Goal: Information Seeking & Learning: Learn about a topic

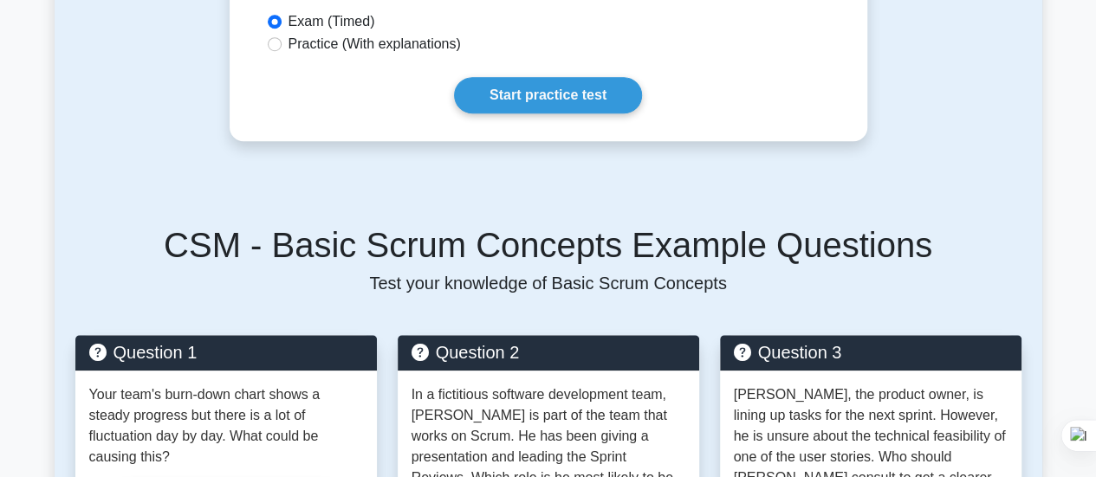
scroll to position [640, 0]
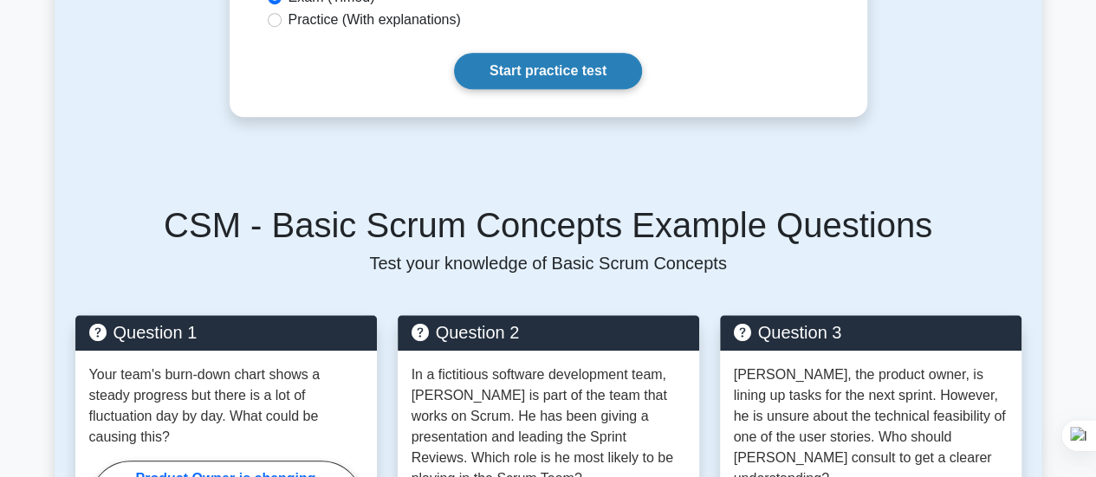
click at [534, 67] on link "Start practice test" at bounding box center [548, 71] width 188 height 36
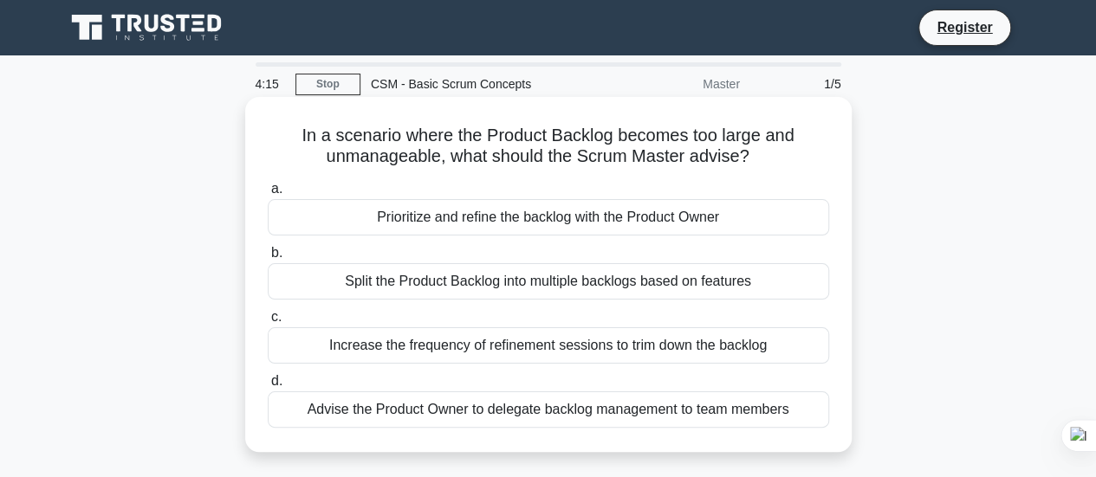
click at [494, 286] on div "Split the Product Backlog into multiple backlogs based on features" at bounding box center [549, 281] width 562 height 36
click at [268, 259] on input "b. Split the Product Backlog into multiple backlogs based on features" at bounding box center [268, 253] width 0 height 11
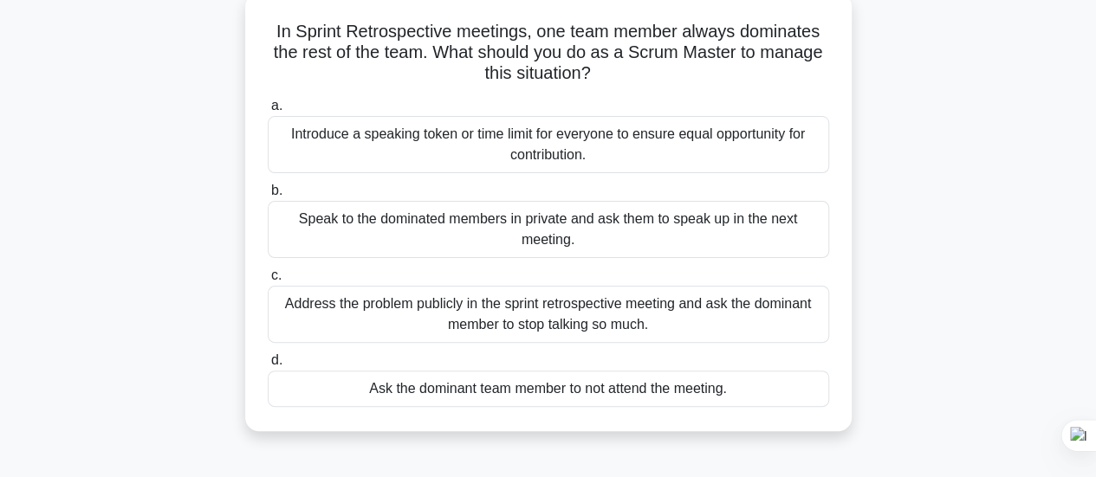
scroll to position [110, 0]
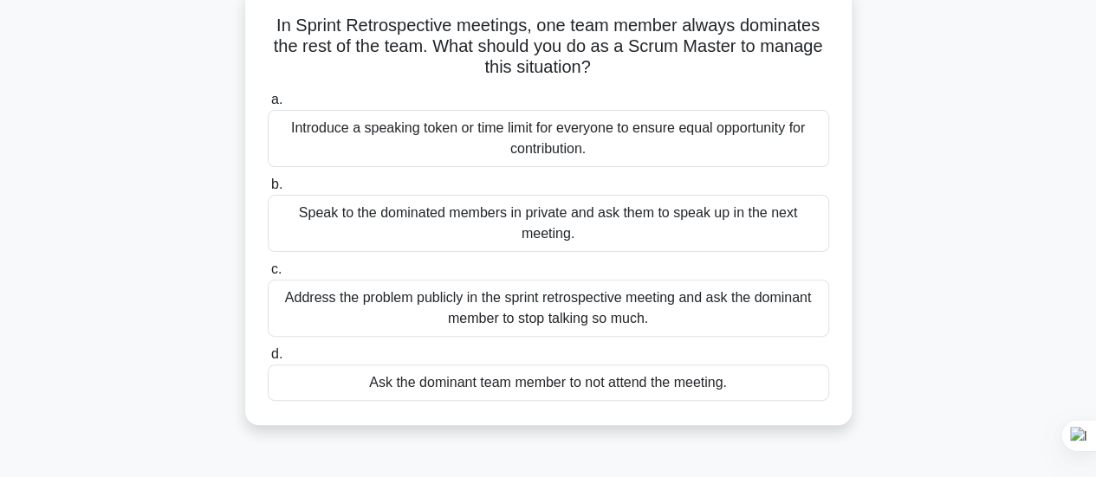
click at [634, 140] on div "Introduce a speaking token or time limit for everyone to ensure equal opportuni…" at bounding box center [549, 138] width 562 height 57
click at [268, 106] on input "a. Introduce a speaking token or time limit for everyone to ensure equal opport…" at bounding box center [268, 99] width 0 height 11
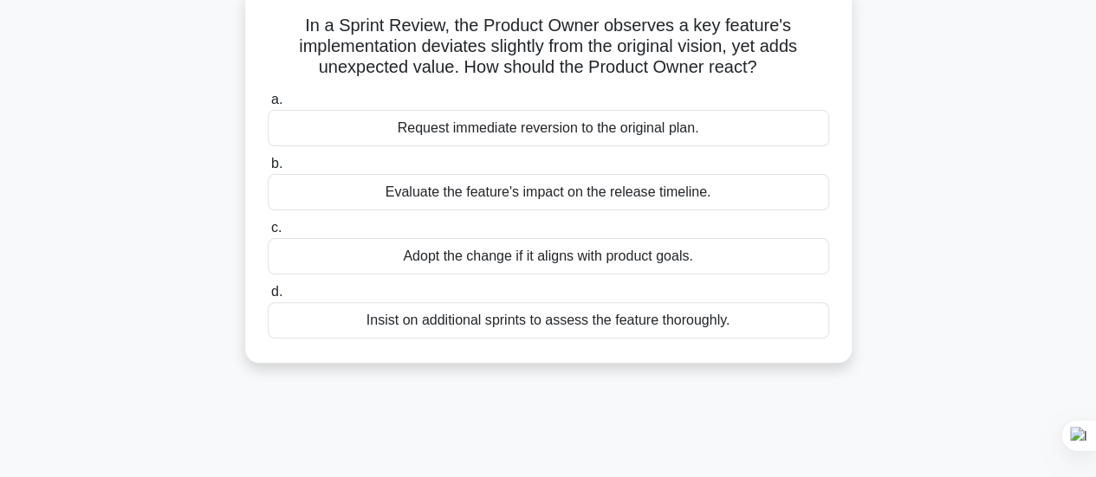
scroll to position [0, 0]
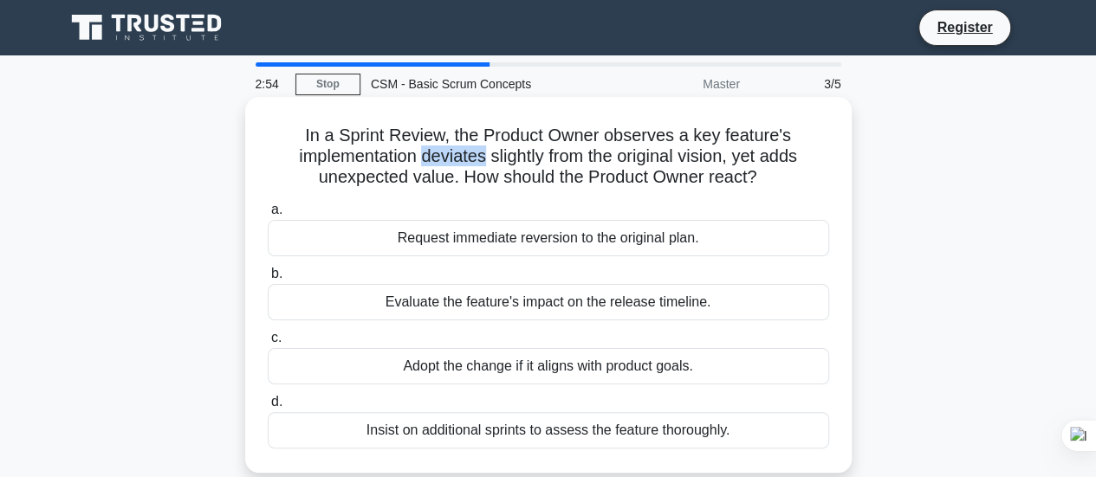
drag, startPoint x: 422, startPoint y: 159, endPoint x: 484, endPoint y: 159, distance: 61.5
click at [484, 159] on h5 "In a Sprint Review, the Product Owner observes a key feature's implementation d…" at bounding box center [548, 157] width 565 height 64
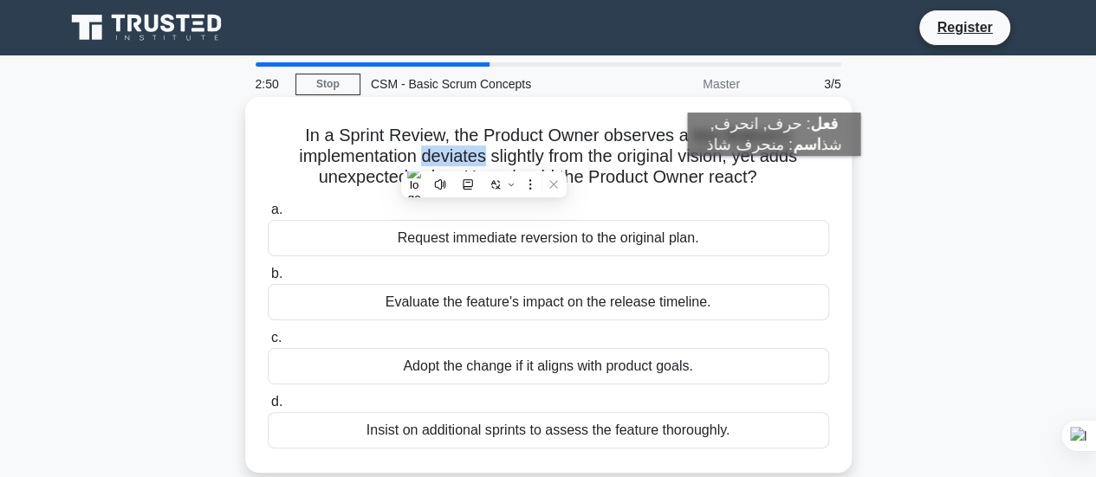
drag, startPoint x: 296, startPoint y: 133, endPoint x: 771, endPoint y: 178, distance: 477.0
click at [771, 178] on h5 "In a Sprint Review, the Product Owner observes a key feature's implementation d…" at bounding box center [548, 157] width 565 height 64
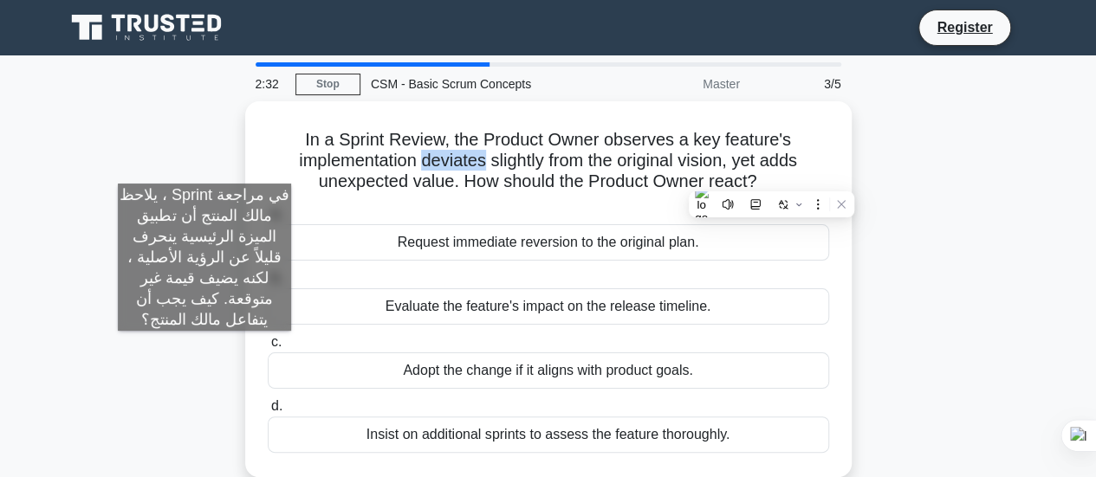
click at [205, 166] on div "In a Sprint Review, the Product Owner observes a key feature's implementation d…" at bounding box center [549, 299] width 988 height 397
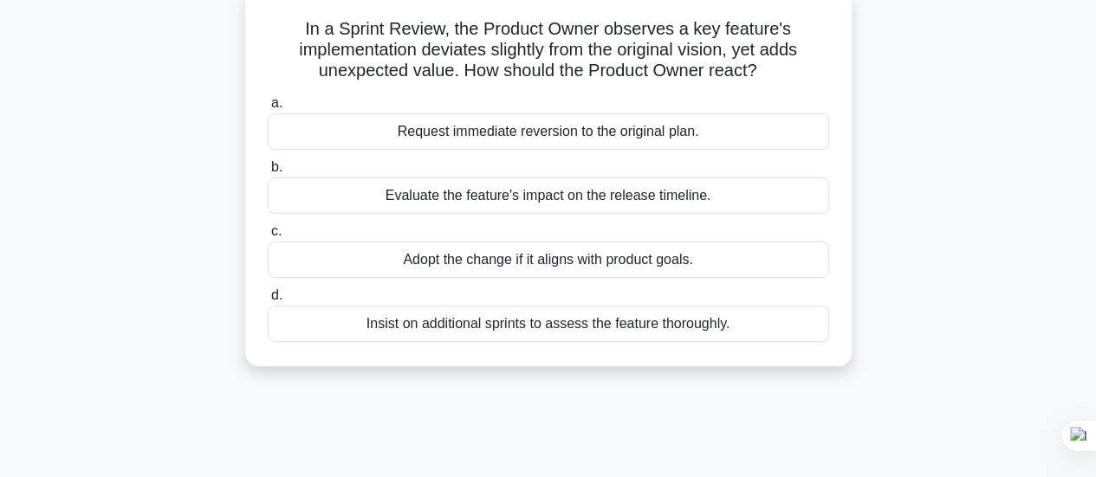
scroll to position [108, 0]
click at [354, 67] on h5 "In a Sprint Review, the Product Owner observes a key feature's implementation d…" at bounding box center [548, 48] width 565 height 64
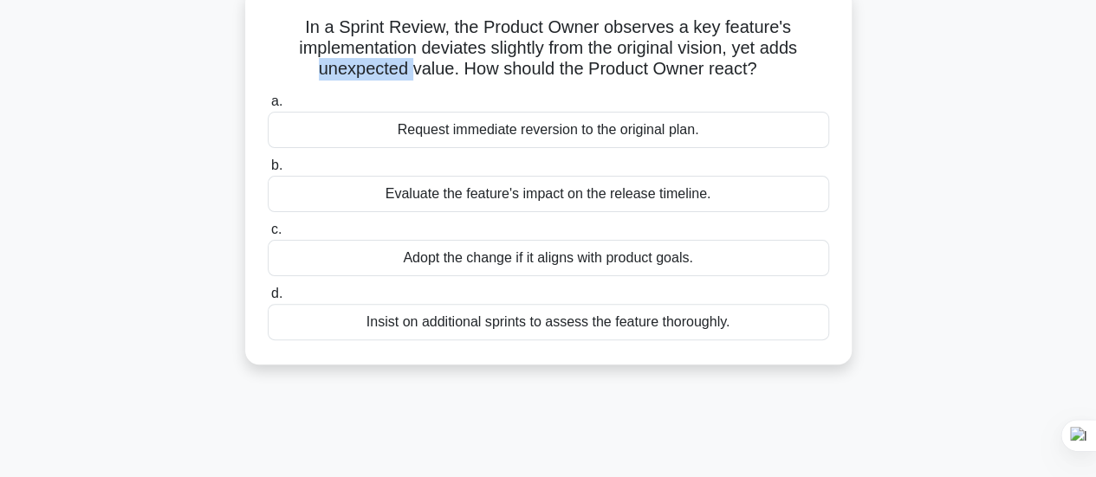
click at [354, 67] on h5 "In a Sprint Review, the Product Owner observes a key feature's implementation d…" at bounding box center [548, 48] width 565 height 64
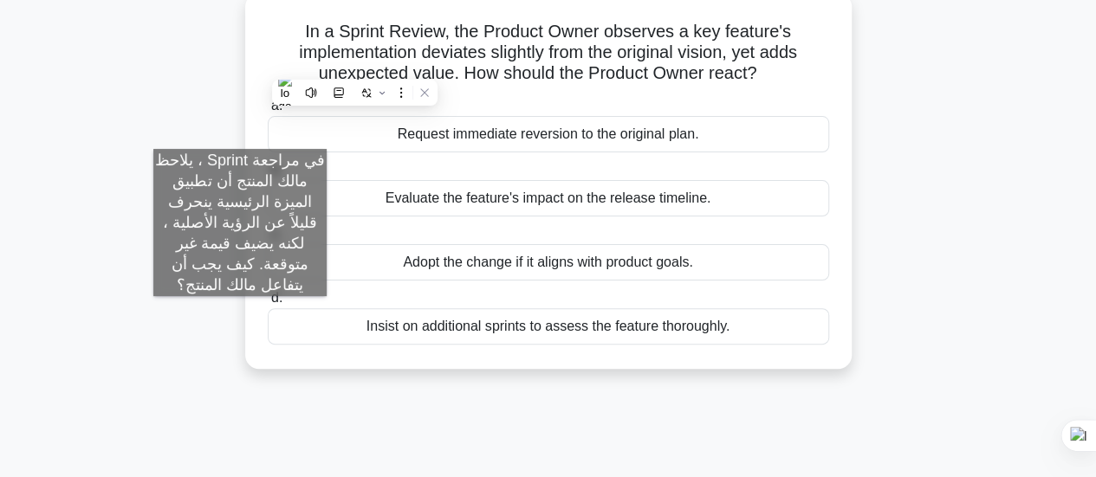
click at [238, 132] on div "In a Sprint Review, the Product Owner observes a key feature's implementation d…" at bounding box center [549, 191] width 988 height 397
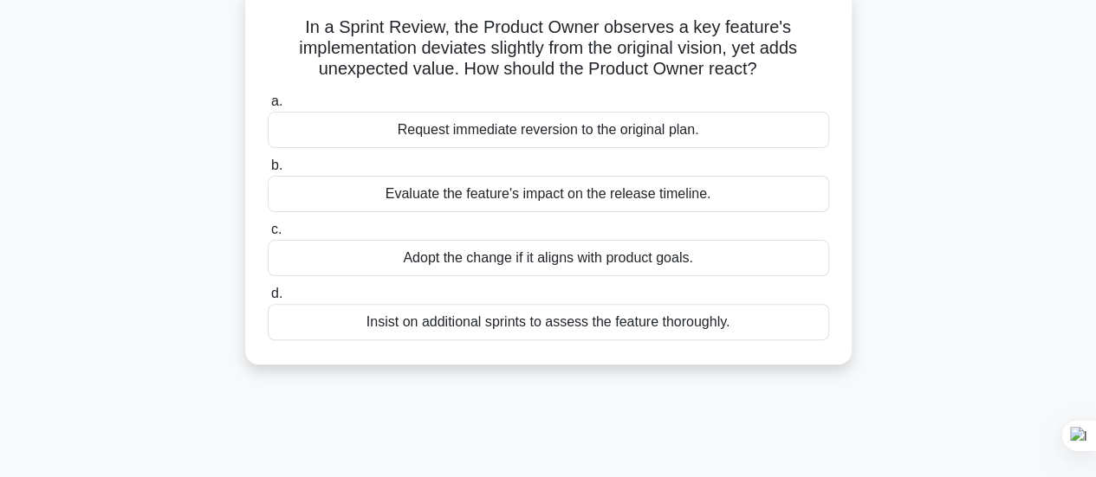
click at [432, 204] on div "Evaluate the feature's impact on the release timeline." at bounding box center [549, 194] width 562 height 36
click at [268, 172] on input "b. Evaluate the feature's impact on the release timeline." at bounding box center [268, 165] width 0 height 11
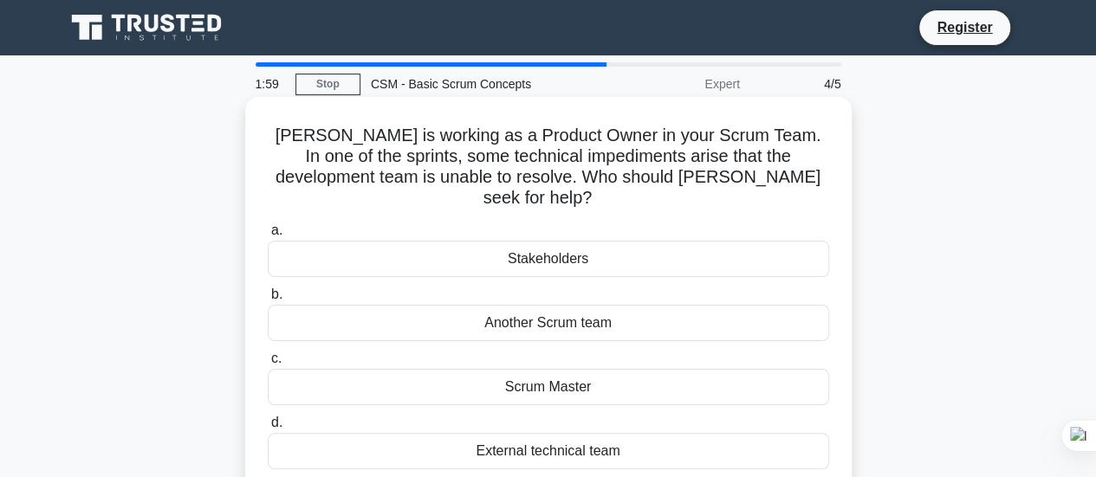
scroll to position [0, 0]
click at [478, 159] on h5 "Sarah is working as a Product Owner in your Scrum Team. In one of the sprints, …" at bounding box center [548, 167] width 565 height 85
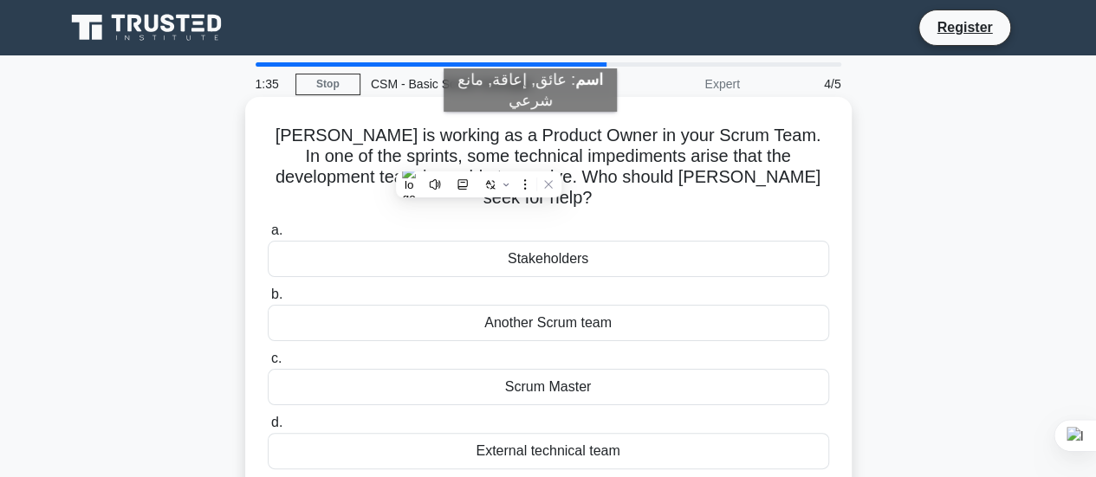
click at [530, 129] on h5 "Sarah is working as a Product Owner in your Scrum Team. In one of the sprints, …" at bounding box center [548, 167] width 565 height 85
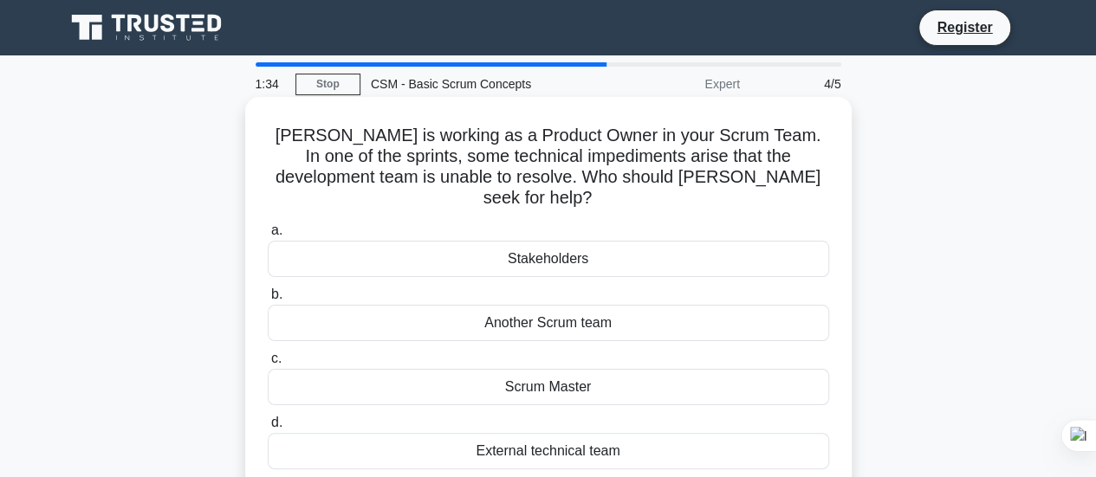
click at [462, 137] on h5 "Sarah is working as a Product Owner in your Scrum Team. In one of the sprints, …" at bounding box center [548, 167] width 565 height 85
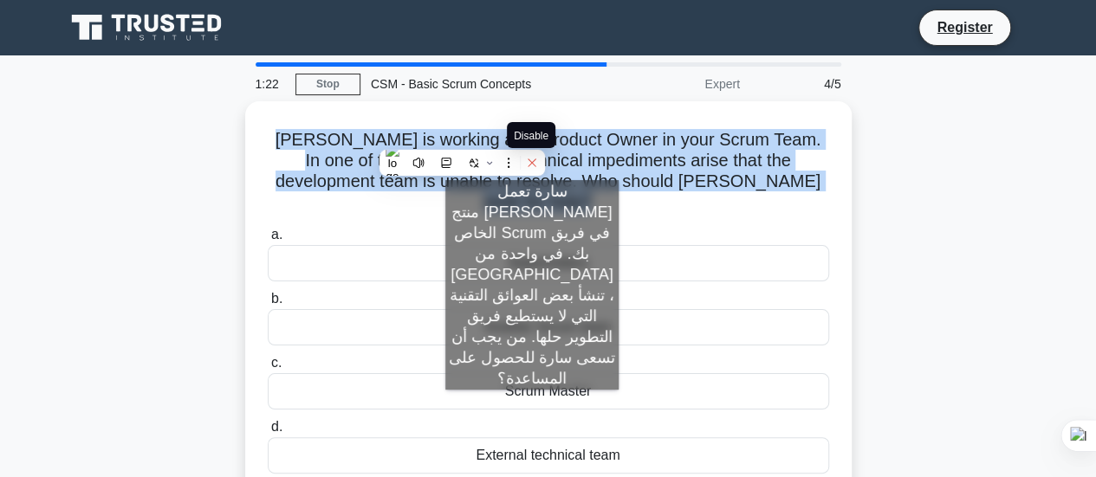
click at [532, 163] on icon at bounding box center [532, 163] width 8 height 8
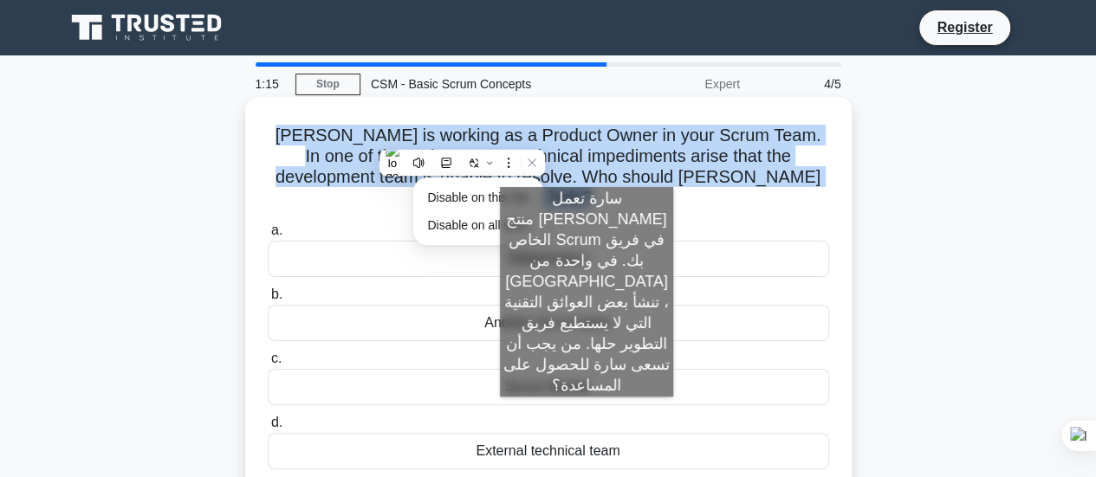
click at [587, 170] on h5 "Sarah is working as a Product Owner in your Scrum Team. In one of the sprints, …" at bounding box center [548, 167] width 565 height 85
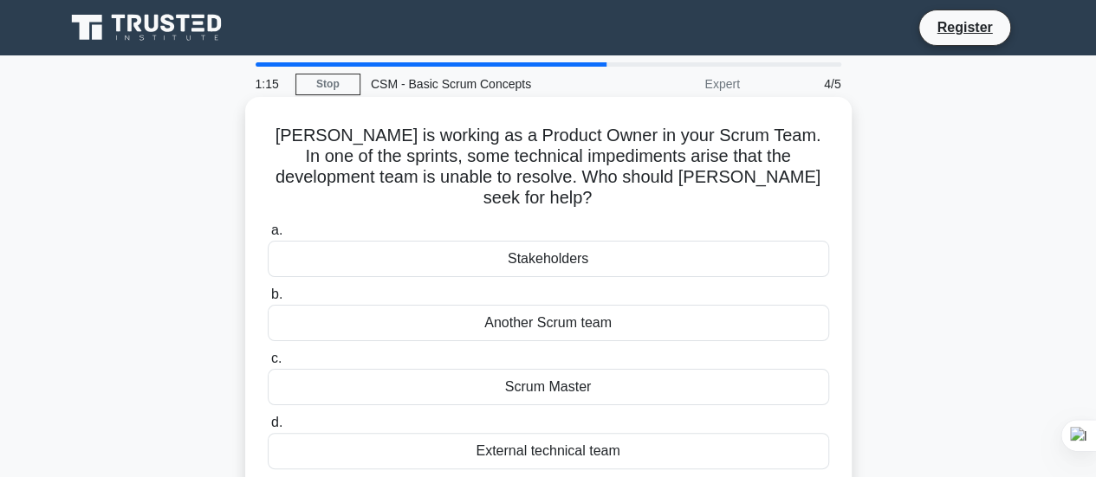
click at [525, 166] on h5 "Sarah is working as a Product Owner in your Scrum Team. In one of the sprints, …" at bounding box center [548, 167] width 565 height 85
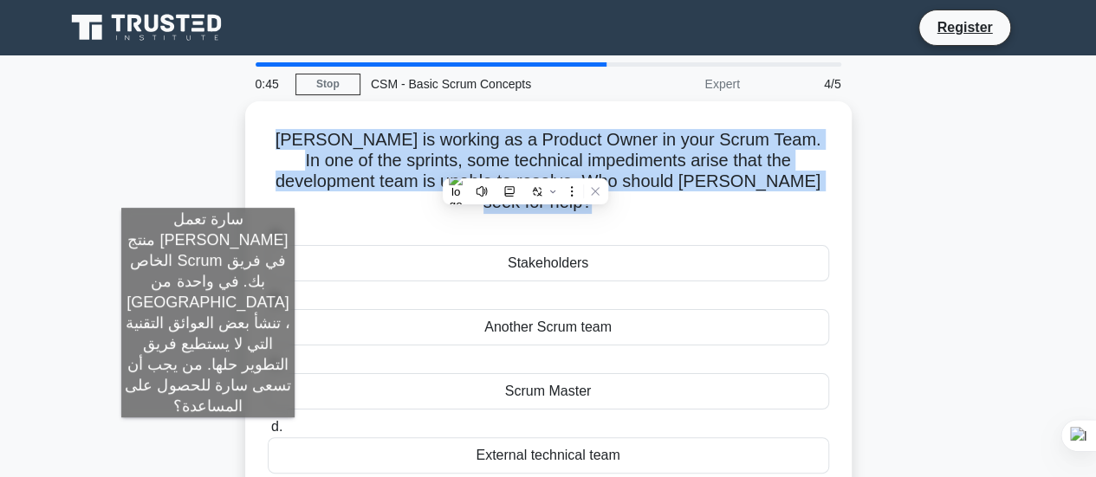
click at [208, 191] on div "Sarah is working as a Product Owner in your Scrum Team. In one of the sprints, …" at bounding box center [549, 310] width 988 height 418
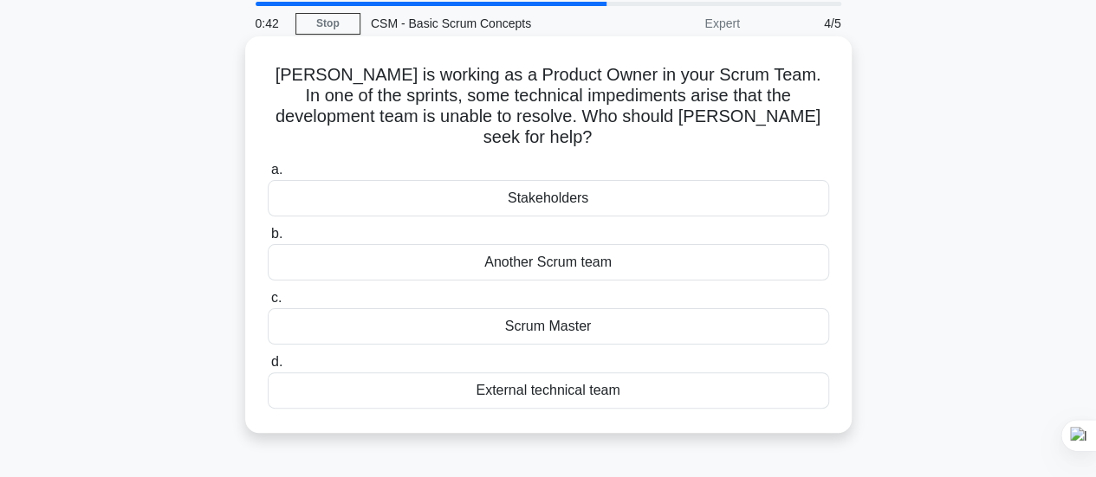
scroll to position [62, 0]
click at [482, 245] on div "Another Scrum team" at bounding box center [549, 262] width 562 height 36
click at [268, 239] on input "b. Another Scrum team" at bounding box center [268, 233] width 0 height 11
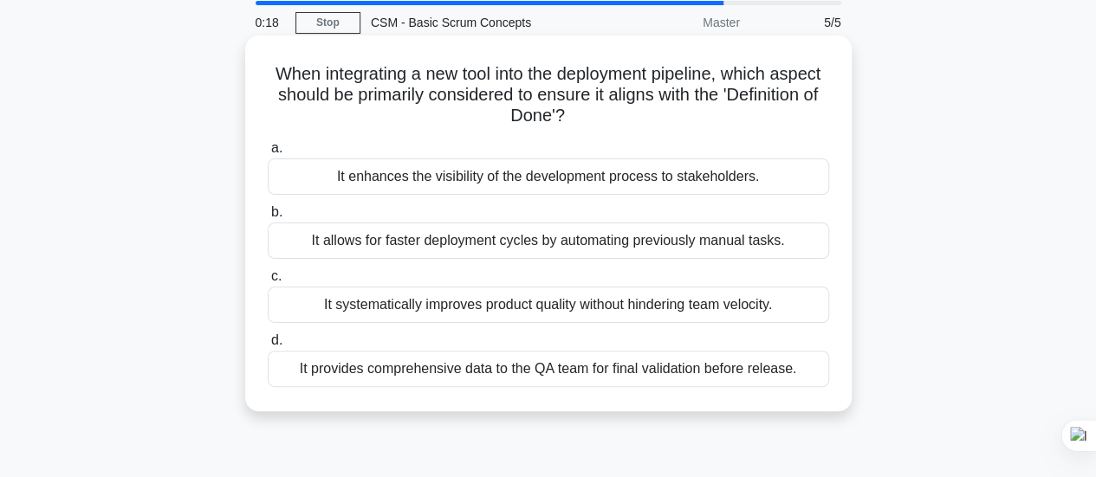
scroll to position [62, 0]
click at [572, 374] on div "It provides comprehensive data to the QA team for final validation before relea…" at bounding box center [549, 368] width 562 height 36
click at [268, 346] on input "d. It provides comprehensive data to the QA team for final validation before re…" at bounding box center [268, 340] width 0 height 11
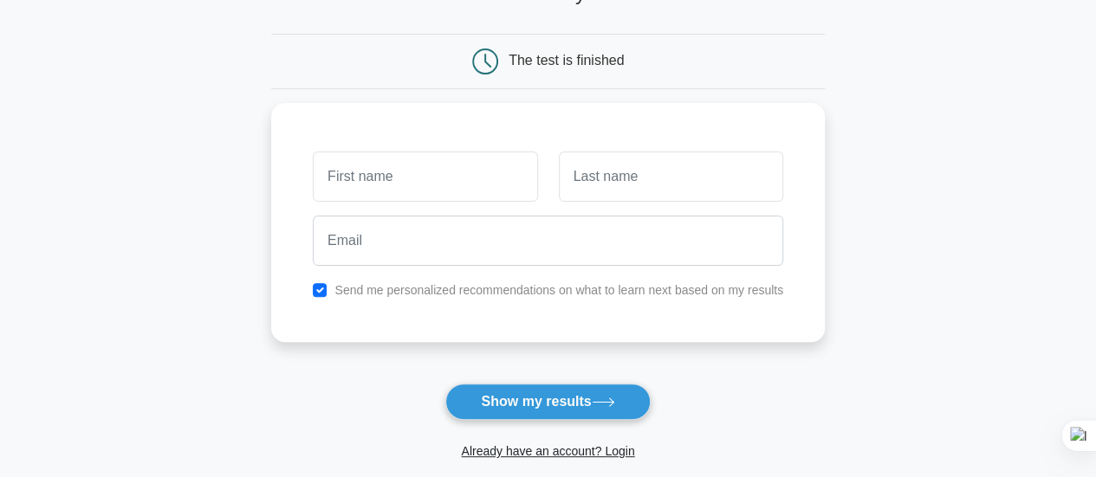
scroll to position [138, 0]
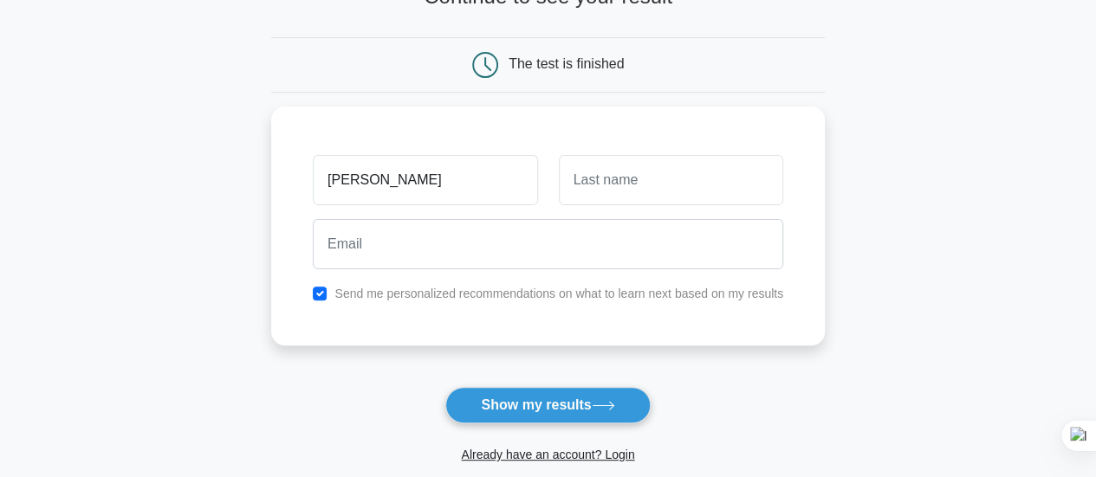
type input "[PERSON_NAME]"
type input "Moujtahid"
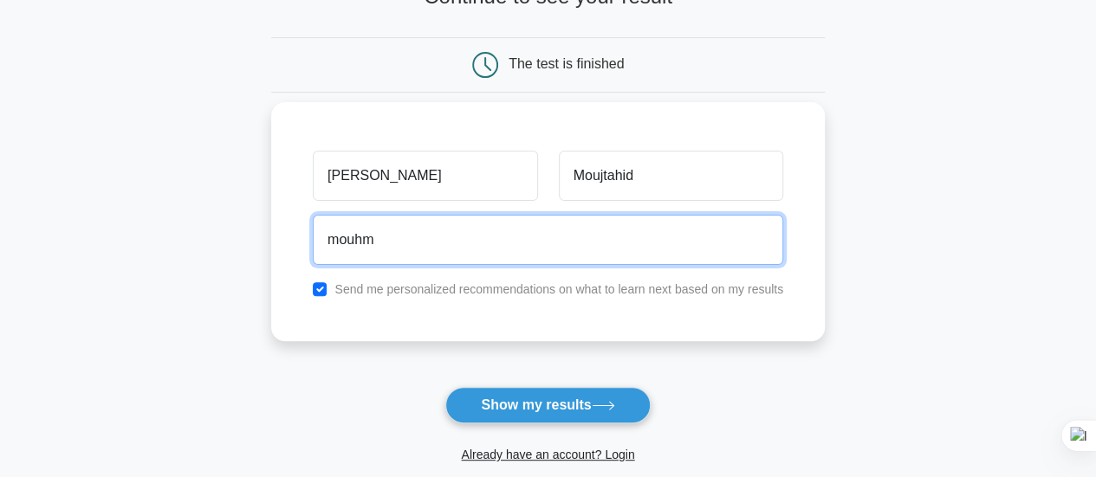
type input "[EMAIL_ADDRESS][DOMAIN_NAME]"
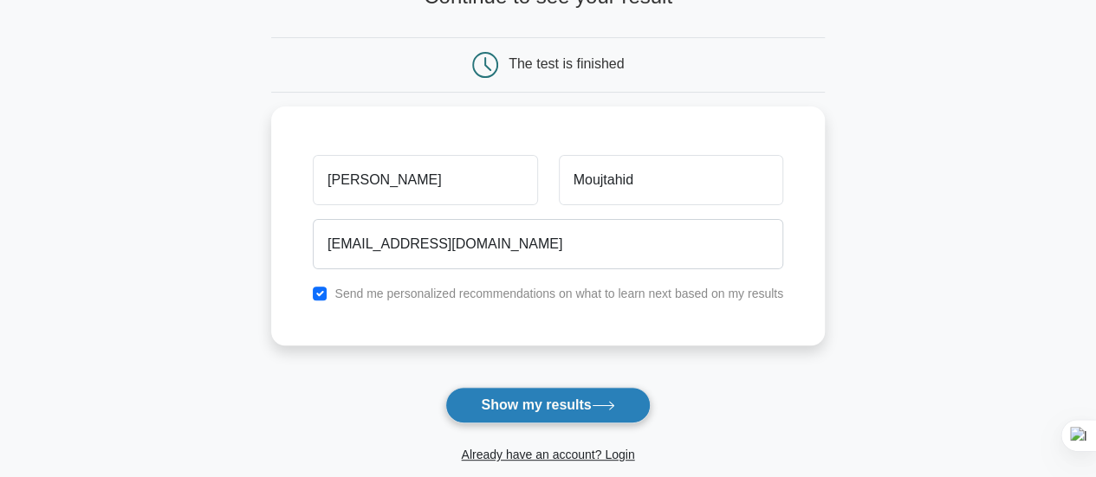
click at [506, 410] on button "Show my results" at bounding box center [547, 405] width 205 height 36
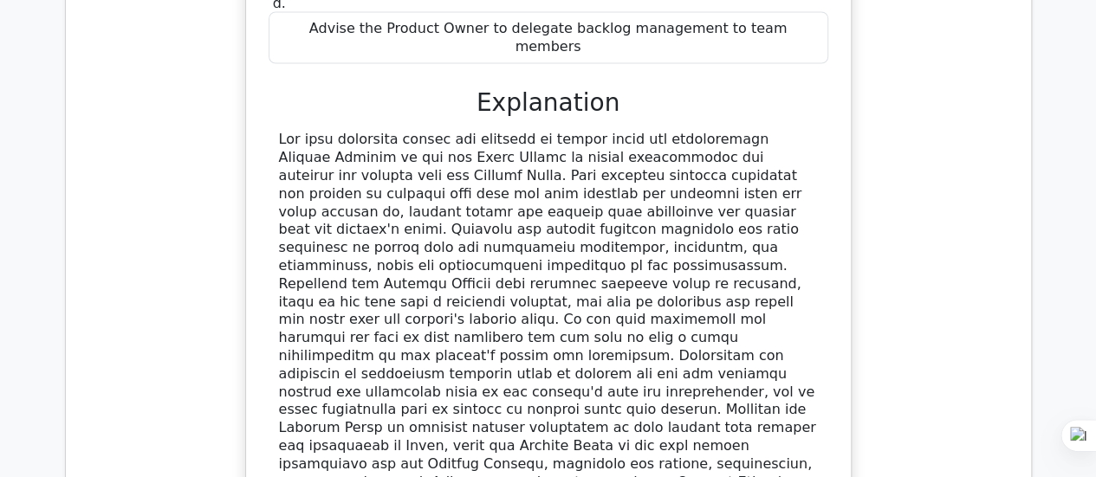
scroll to position [1688, 0]
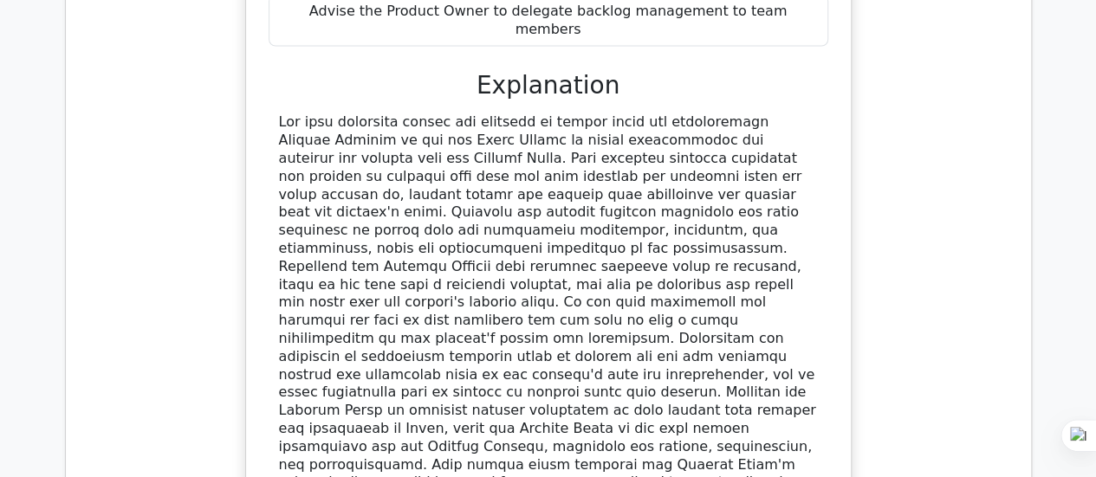
click at [638, 114] on div at bounding box center [548, 321] width 539 height 414
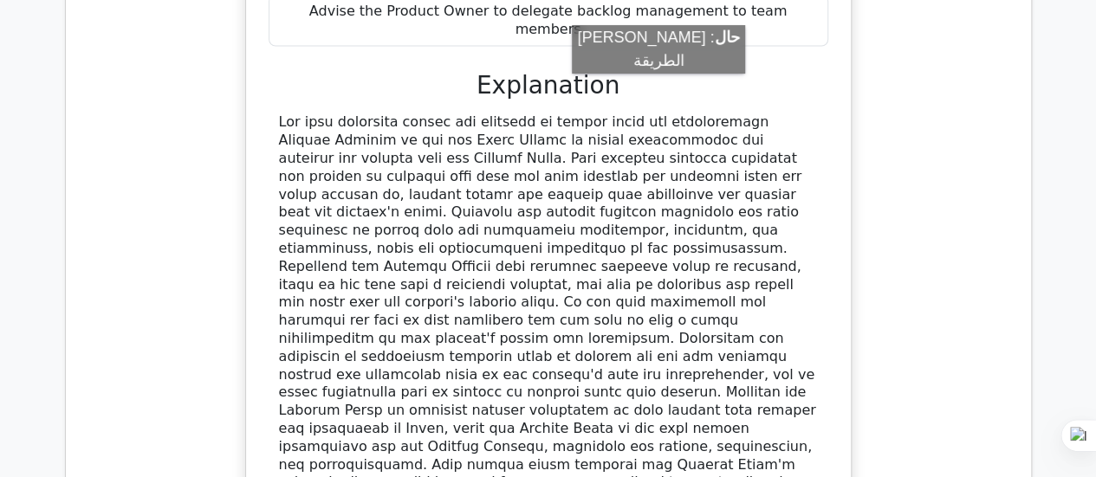
drag, startPoint x: 638, startPoint y: 91, endPoint x: 567, endPoint y: 87, distance: 71.2
click at [567, 114] on div at bounding box center [548, 321] width 539 height 414
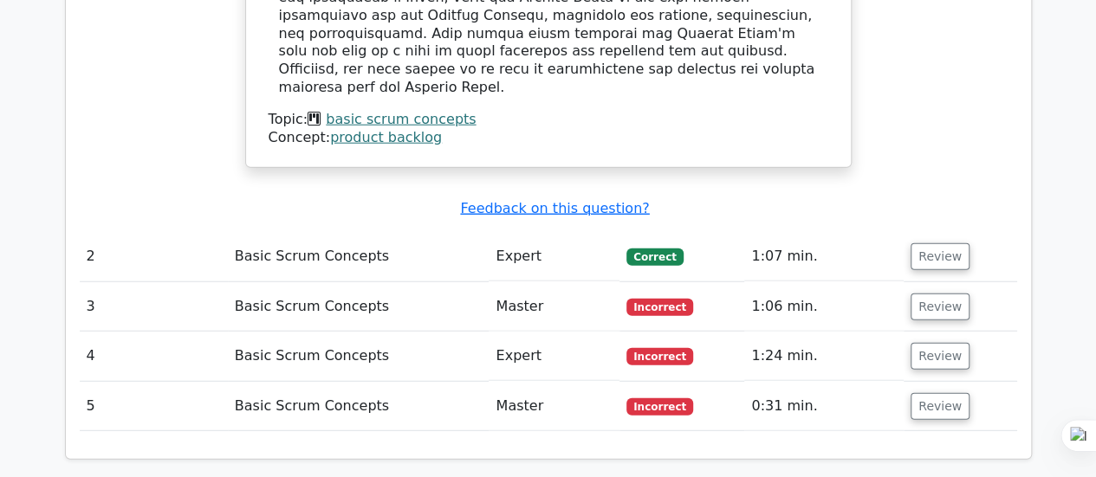
scroll to position [2116, 0]
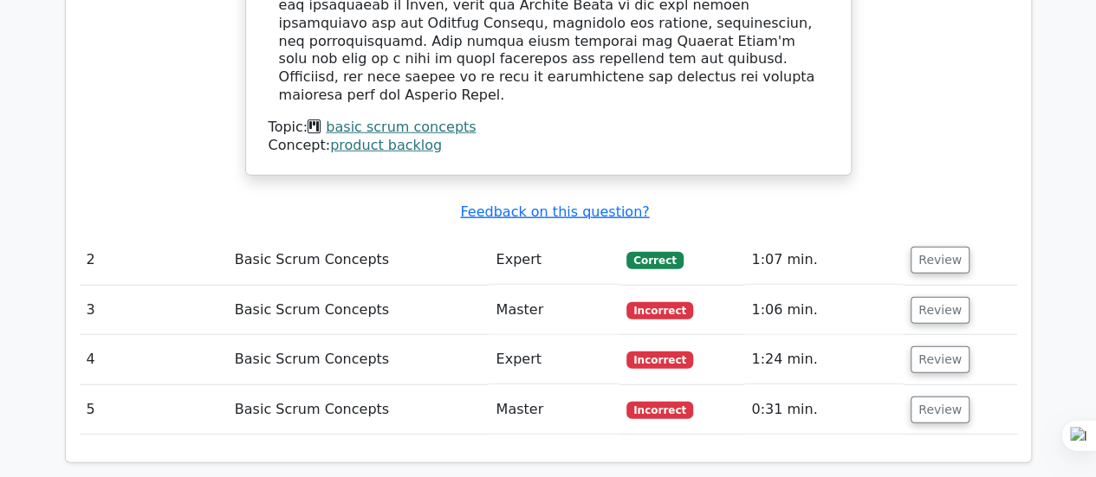
click at [304, 236] on td "Basic Scrum Concepts" at bounding box center [359, 260] width 262 height 49
click at [929, 247] on button "Review" at bounding box center [940, 260] width 59 height 27
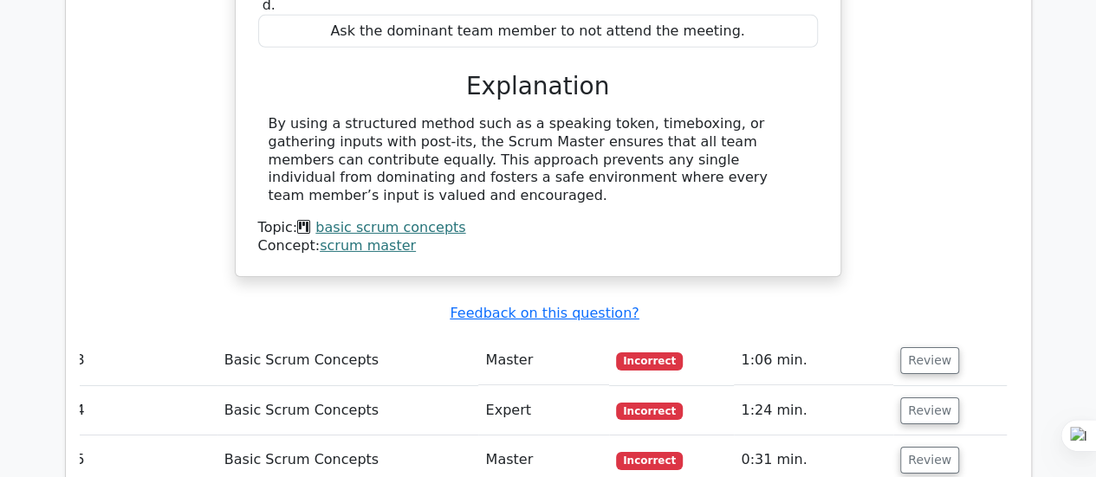
scroll to position [2759, 0]
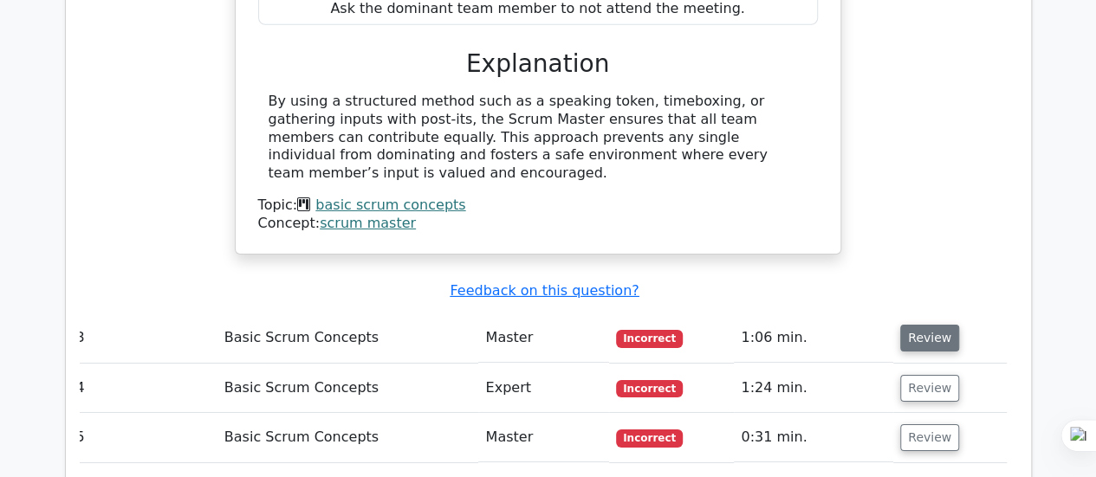
click at [924, 325] on button "Review" at bounding box center [929, 338] width 59 height 27
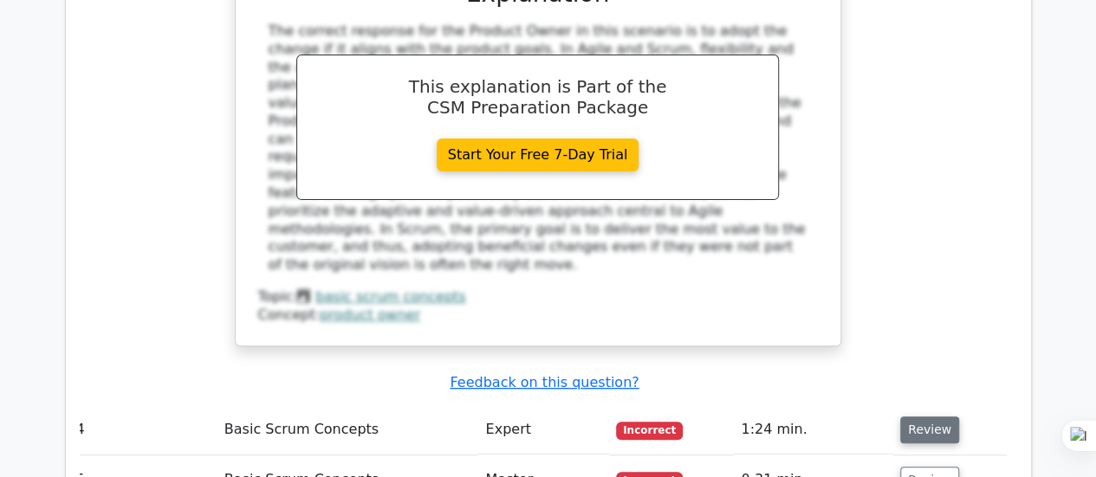
scroll to position [3498, 0]
click at [910, 416] on button "Review" at bounding box center [929, 429] width 59 height 27
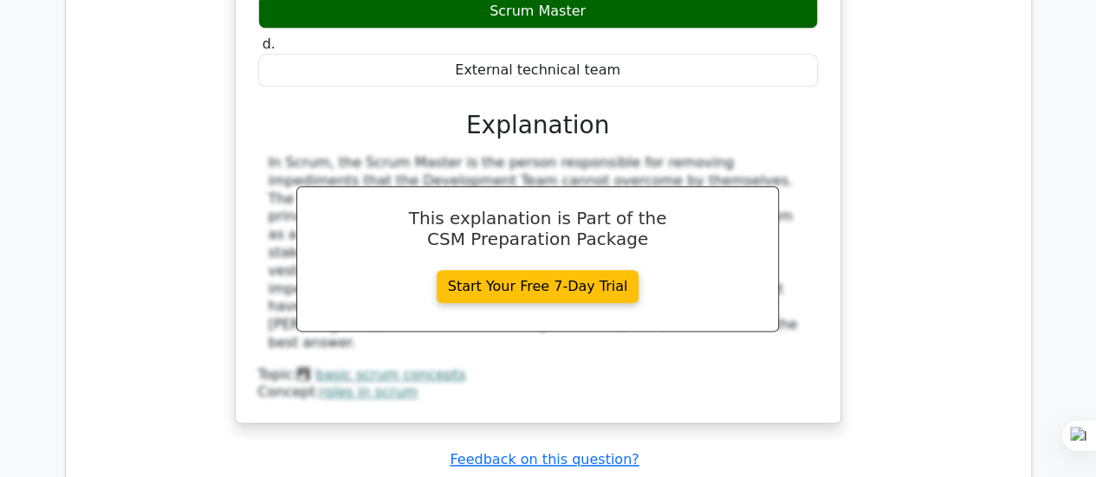
scroll to position [4204, 0]
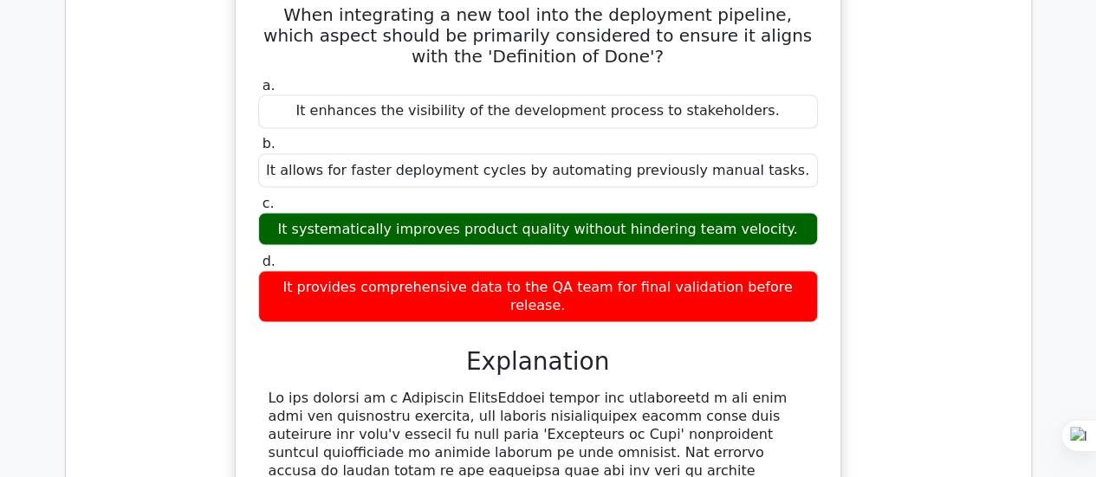
scroll to position [4774, 0]
